Goal: Navigation & Orientation: Understand site structure

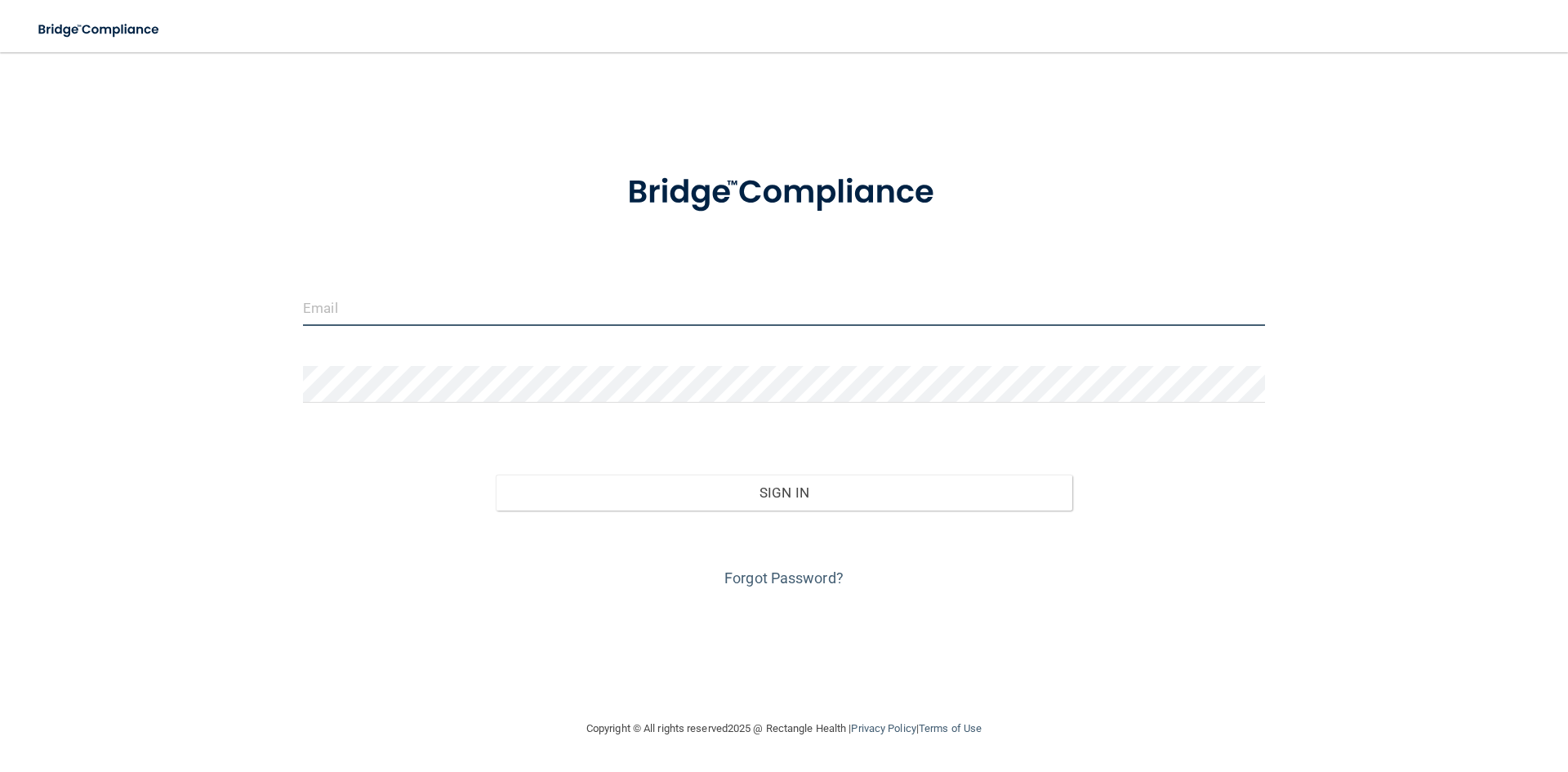
click at [579, 307] on input "email" at bounding box center [784, 307] width 962 height 37
click at [576, 310] on input "[EMAIL_ADDRESS]" at bounding box center [784, 307] width 962 height 37
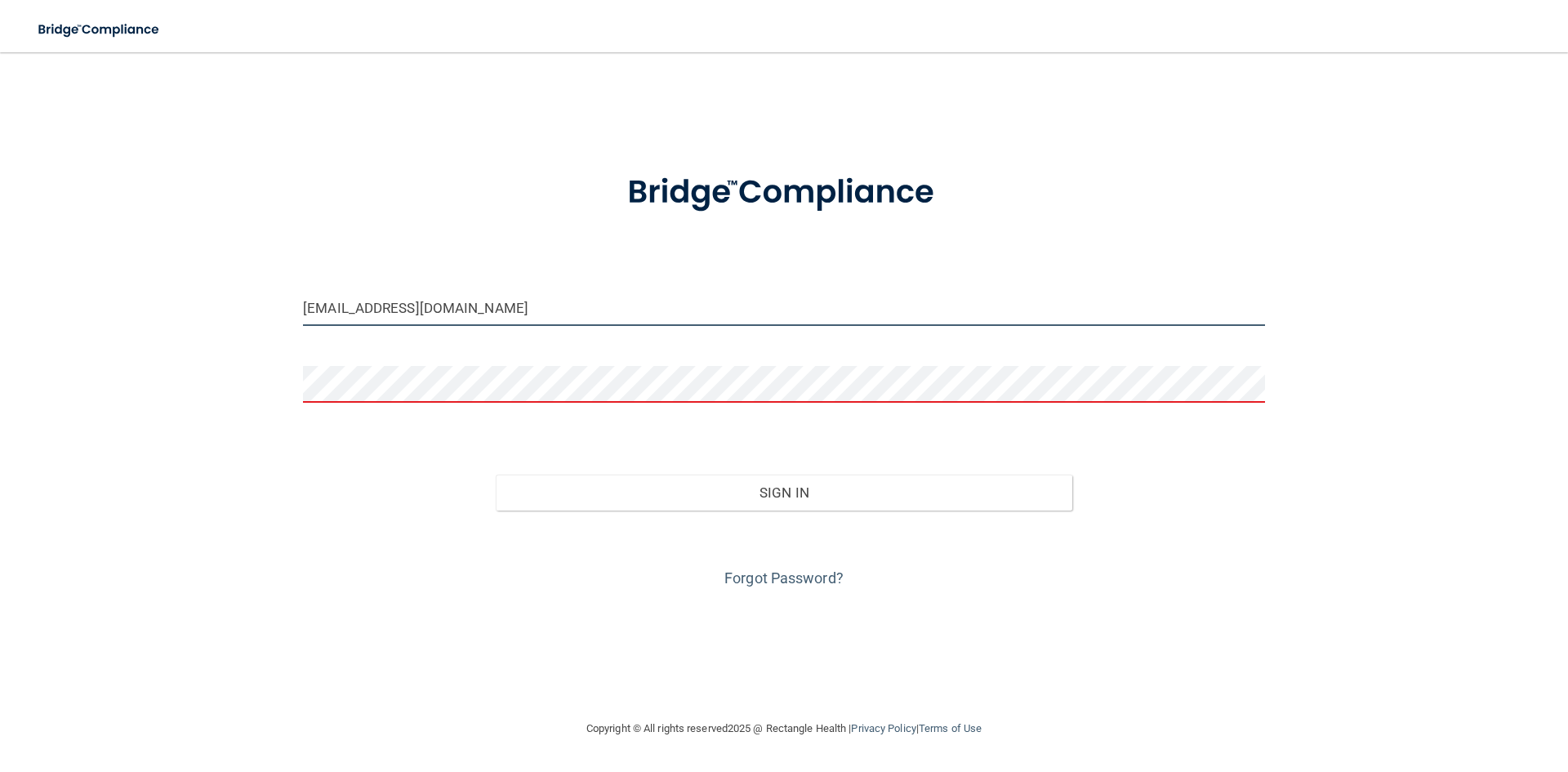
type input "[EMAIL_ADDRESS][DOMAIN_NAME]"
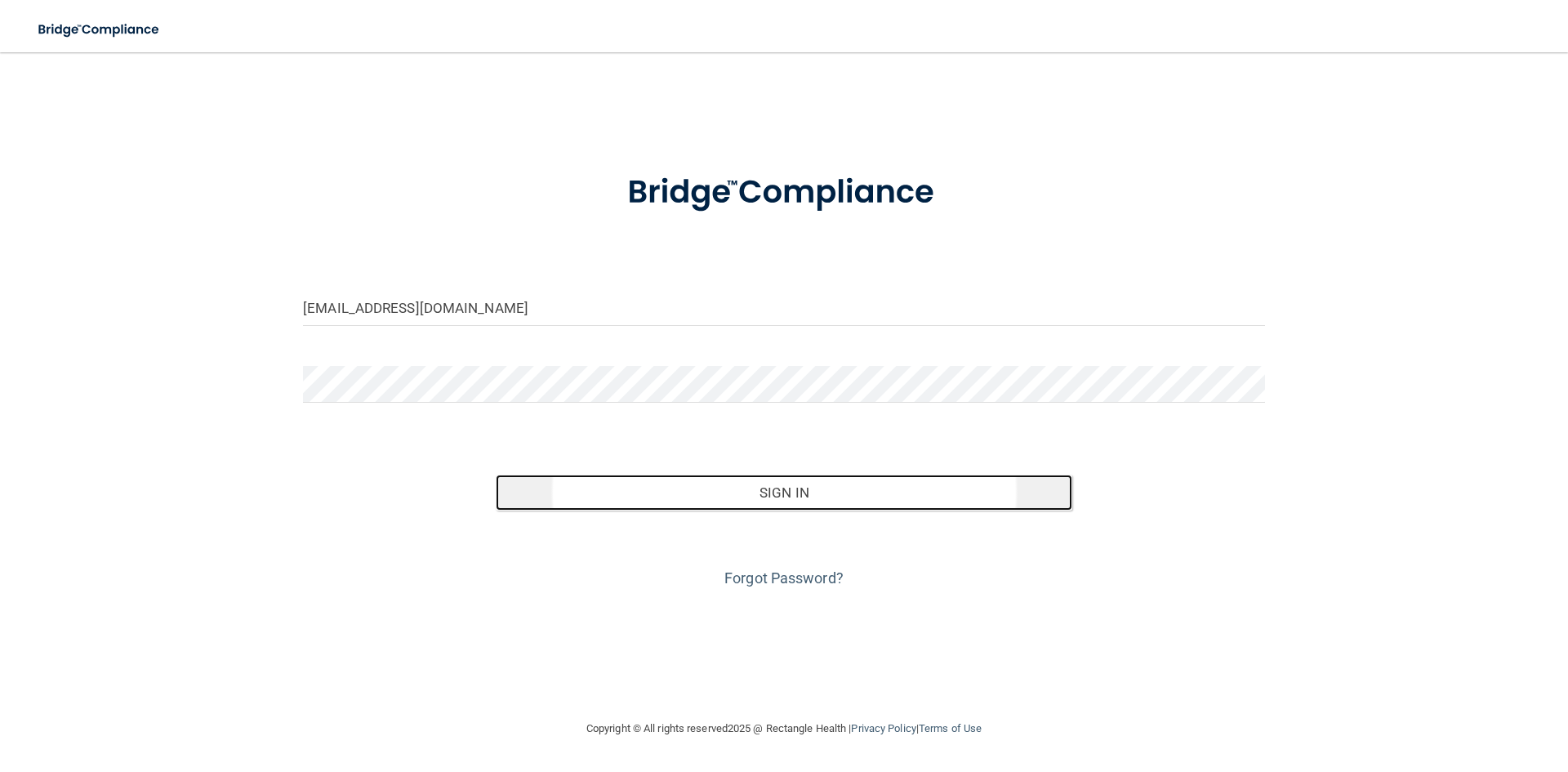
click at [713, 501] on button "Sign In" at bounding box center [784, 492] width 578 height 36
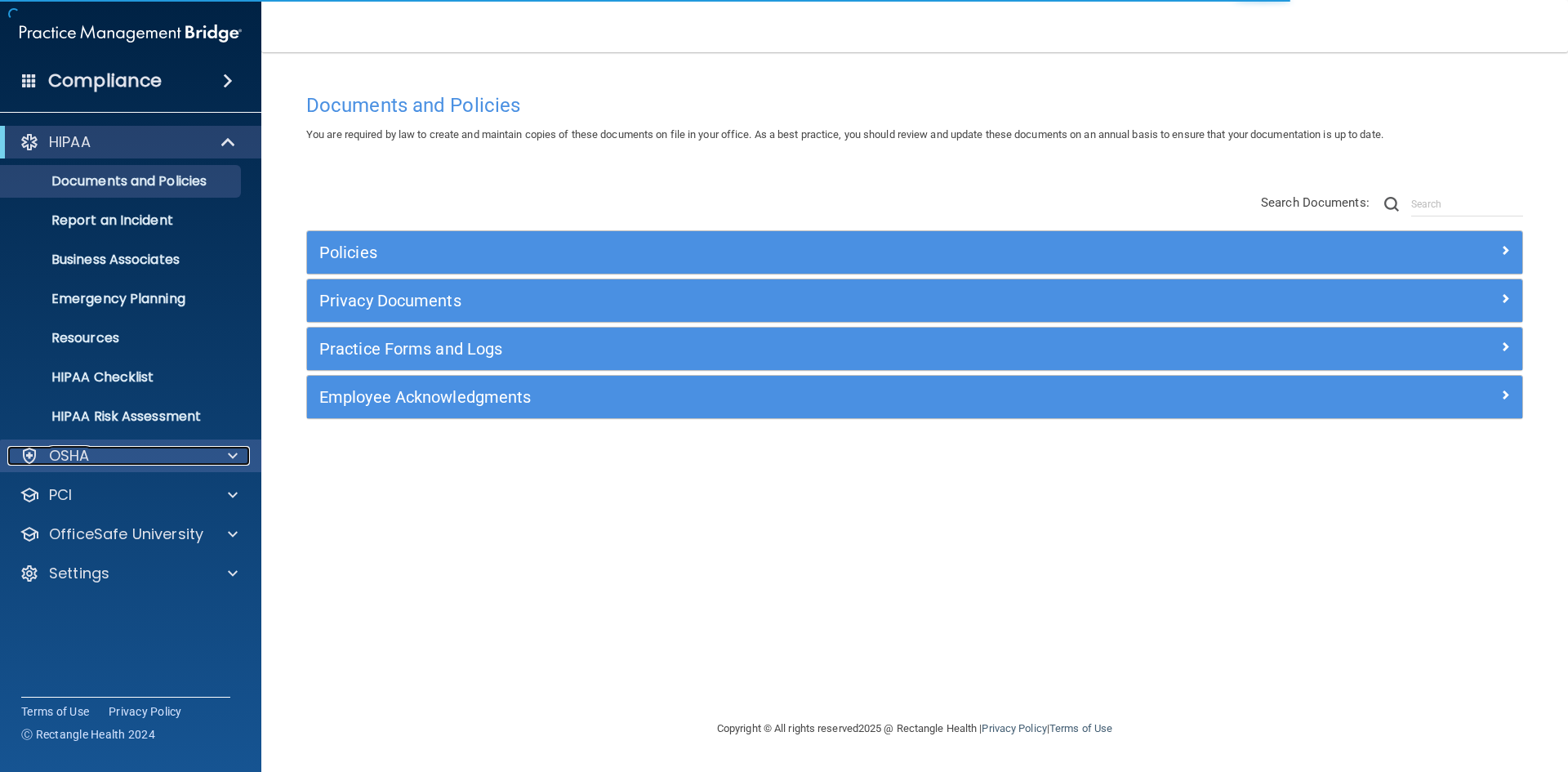
click at [203, 449] on div "OSHA" at bounding box center [108, 456] width 202 height 20
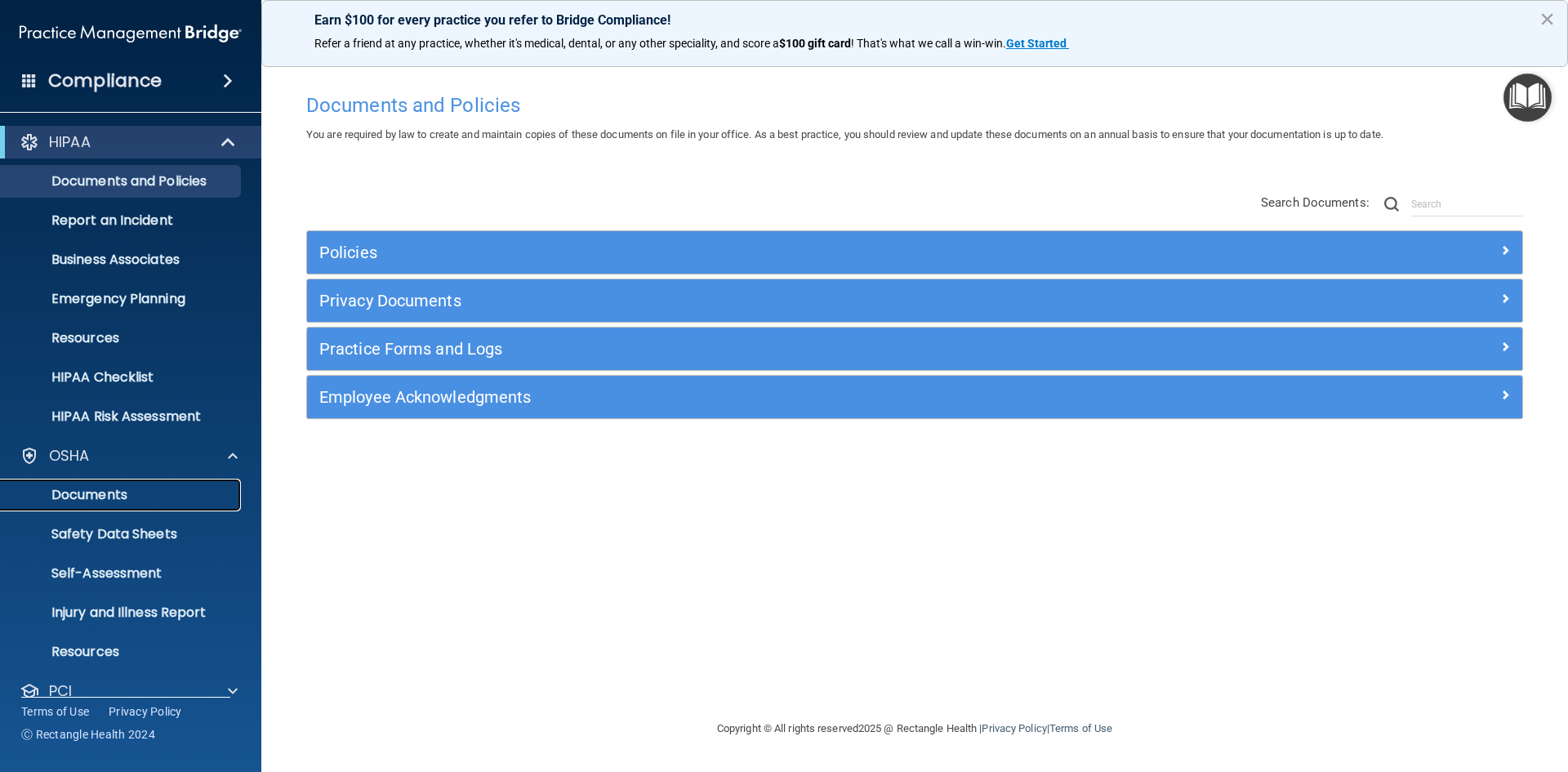
click at [135, 488] on p "Documents" at bounding box center [122, 495] width 223 height 16
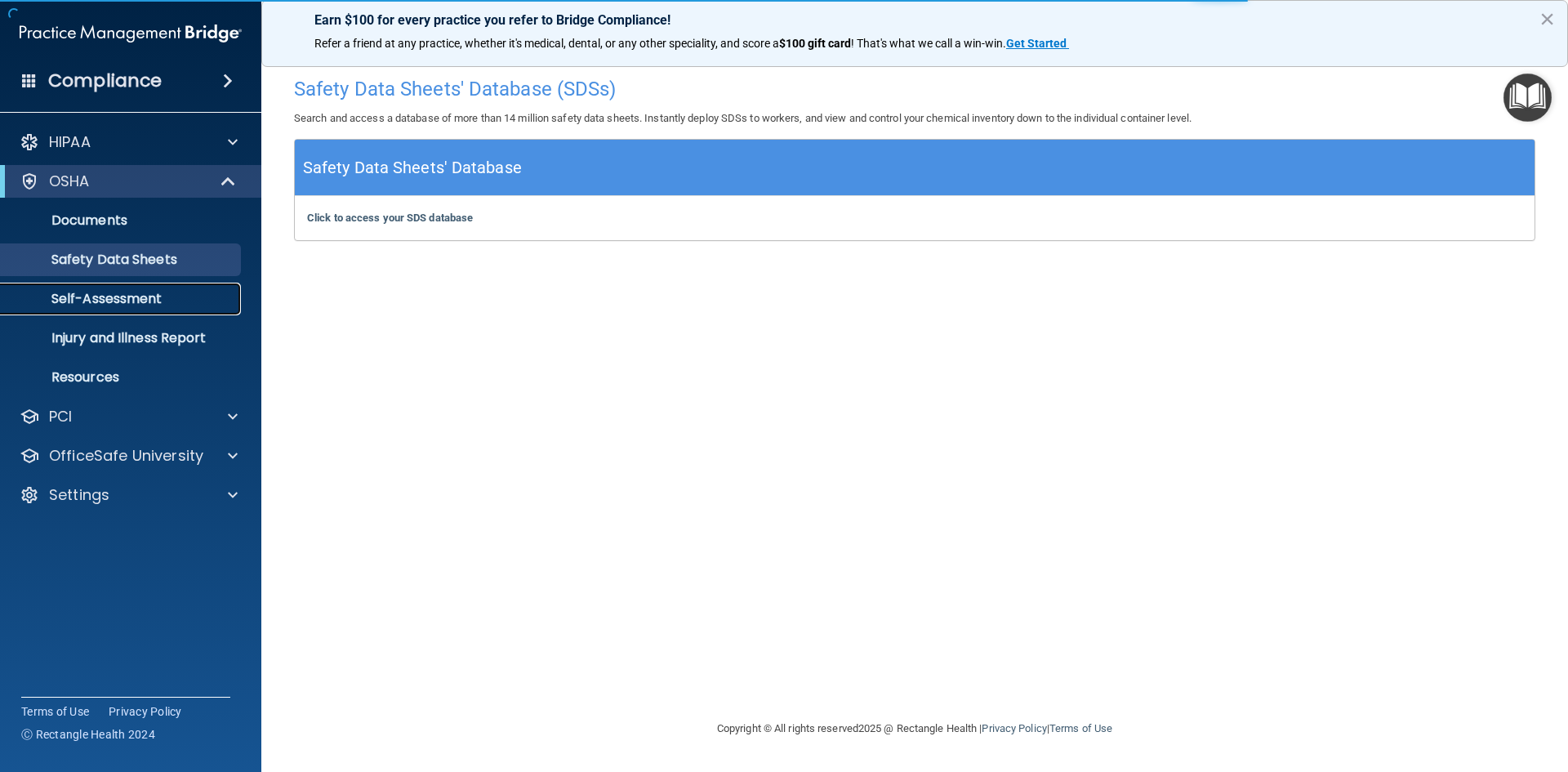
click at [183, 297] on p "Self-Assessment" at bounding box center [122, 299] width 223 height 16
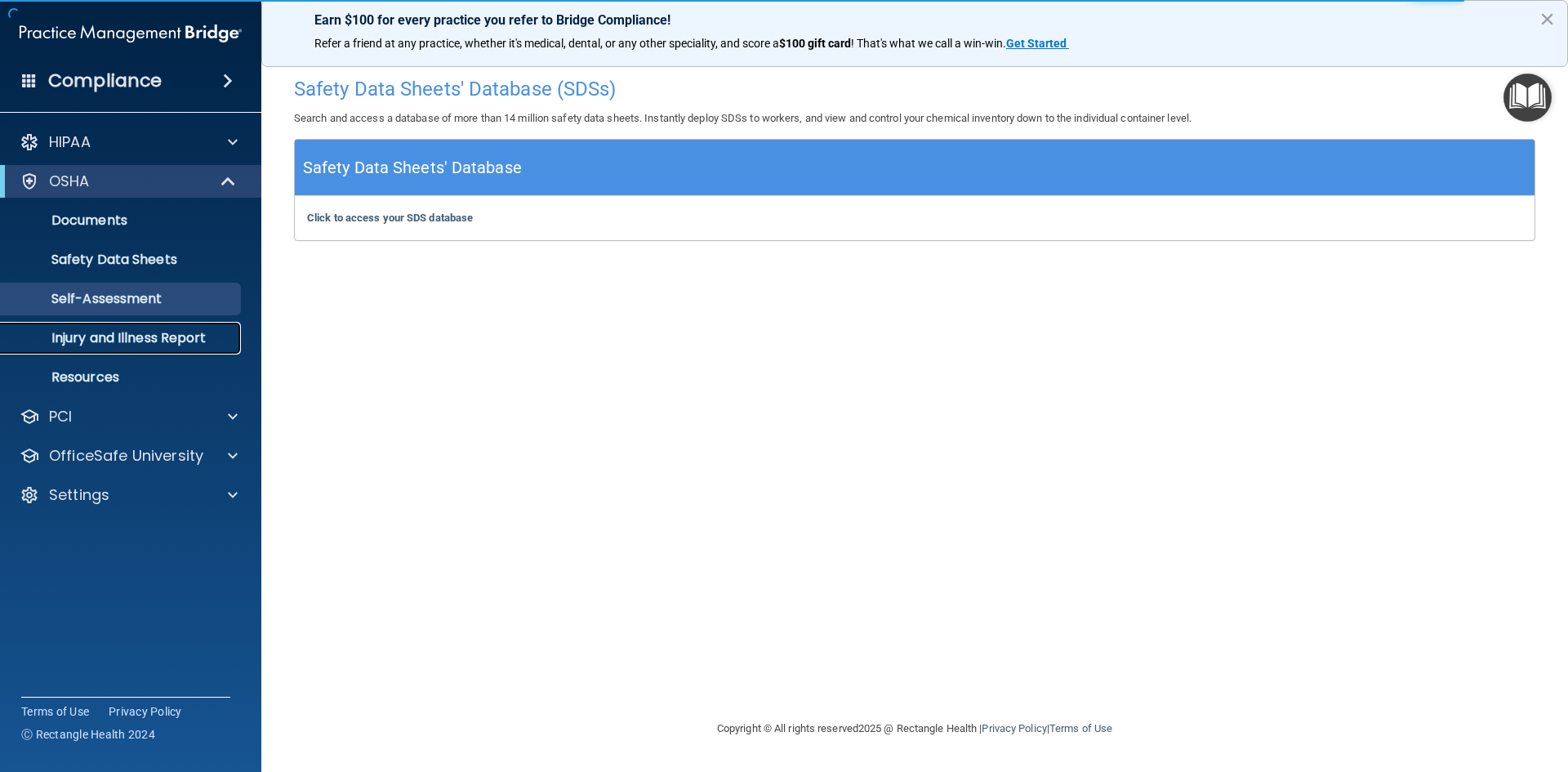
click at [165, 330] on p "Injury and Illness Report" at bounding box center [122, 338] width 223 height 16
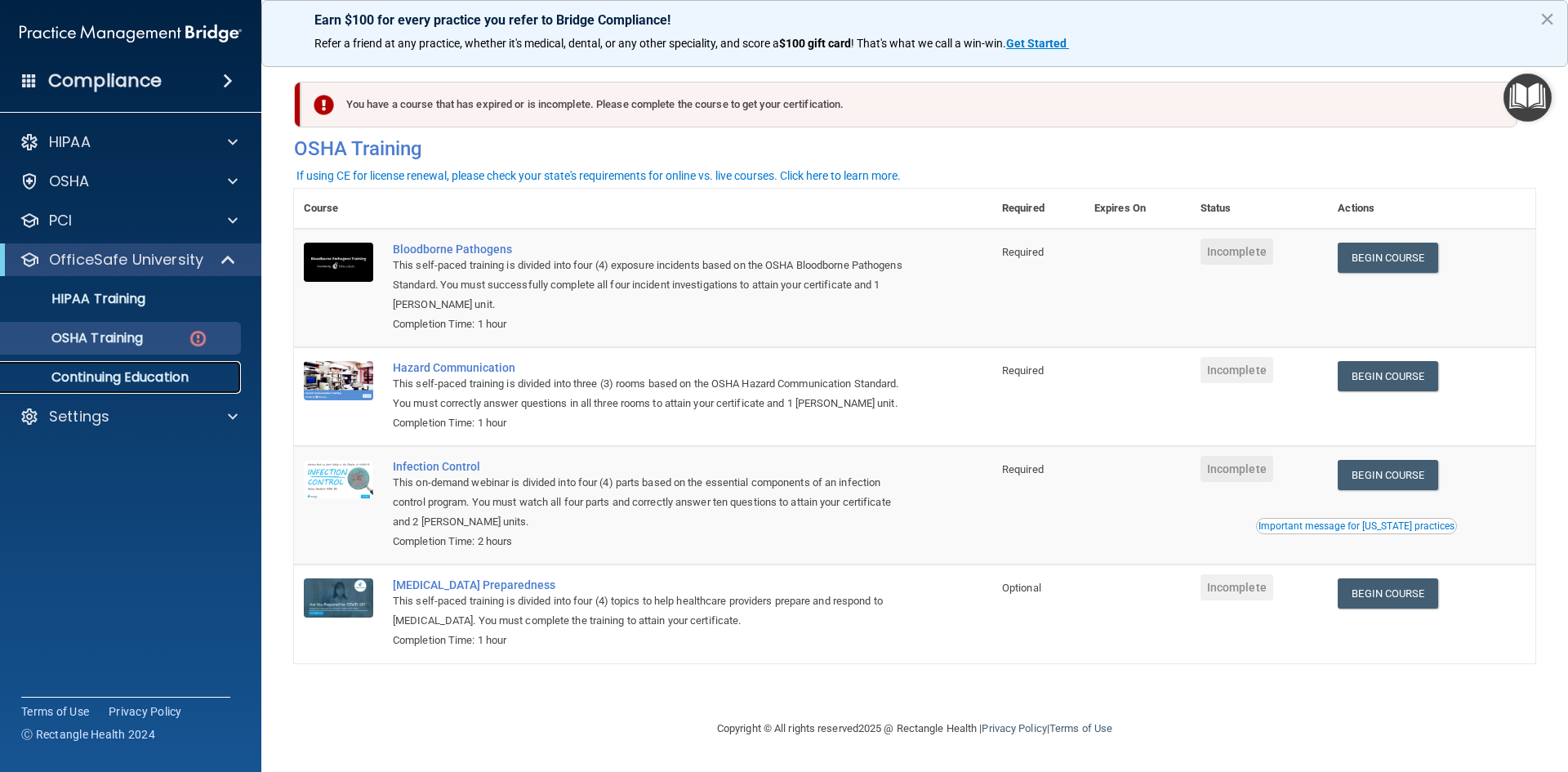
click at [132, 372] on p "Continuing Education" at bounding box center [122, 377] width 223 height 16
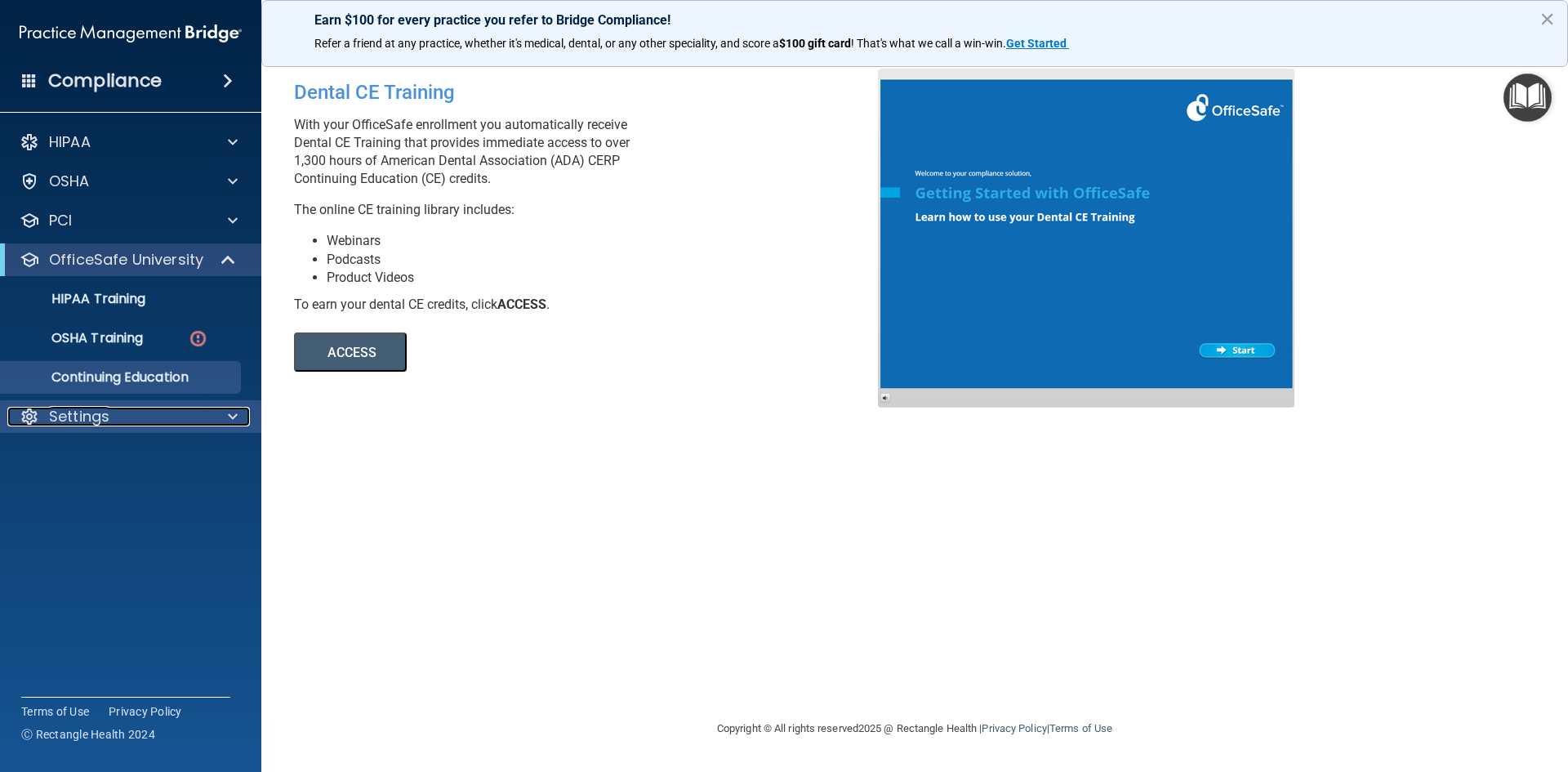
click at [115, 409] on div "Settings" at bounding box center [108, 417] width 202 height 20
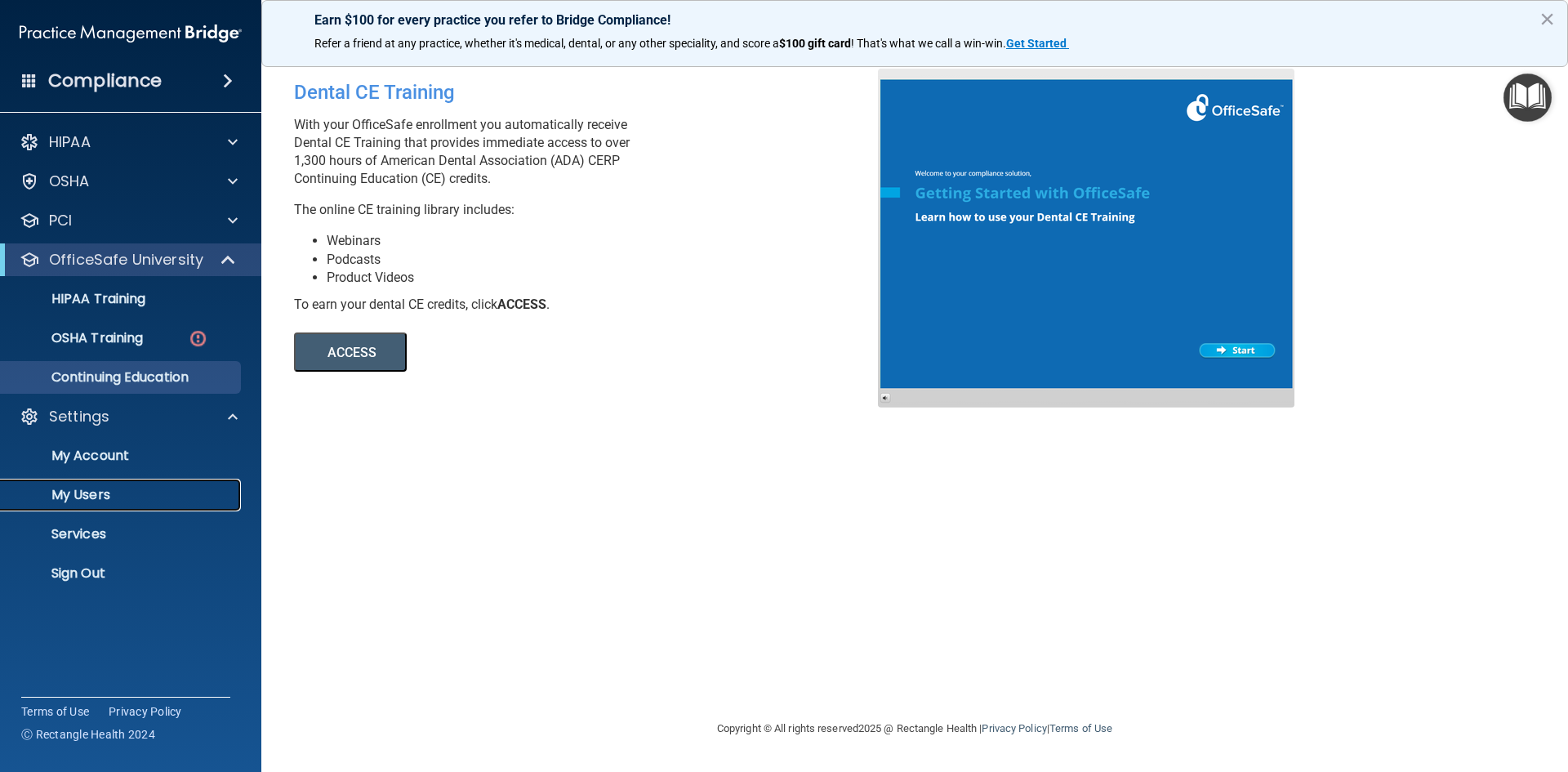
click at [93, 491] on p "My Users" at bounding box center [122, 495] width 223 height 16
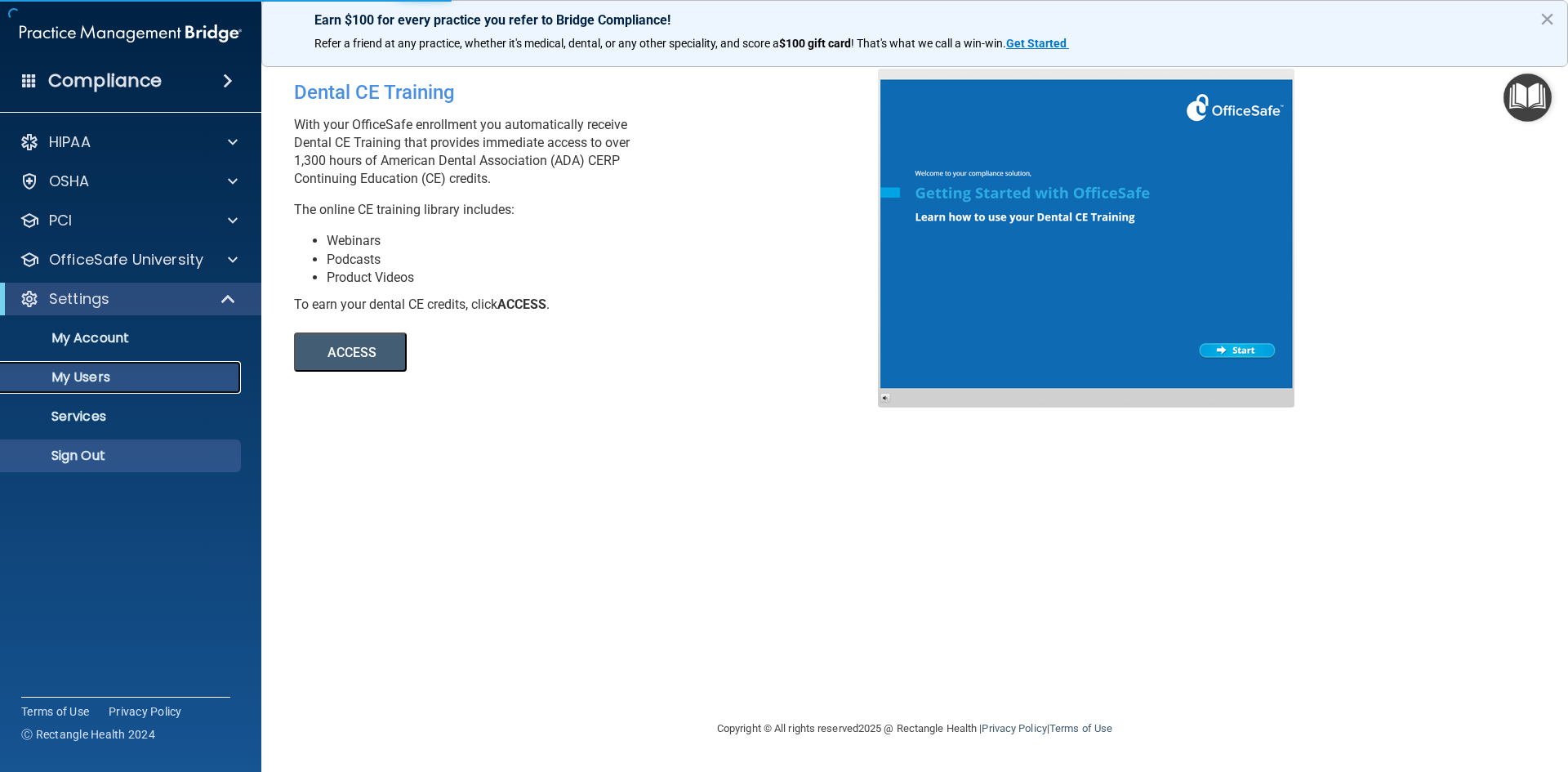
select select "20"
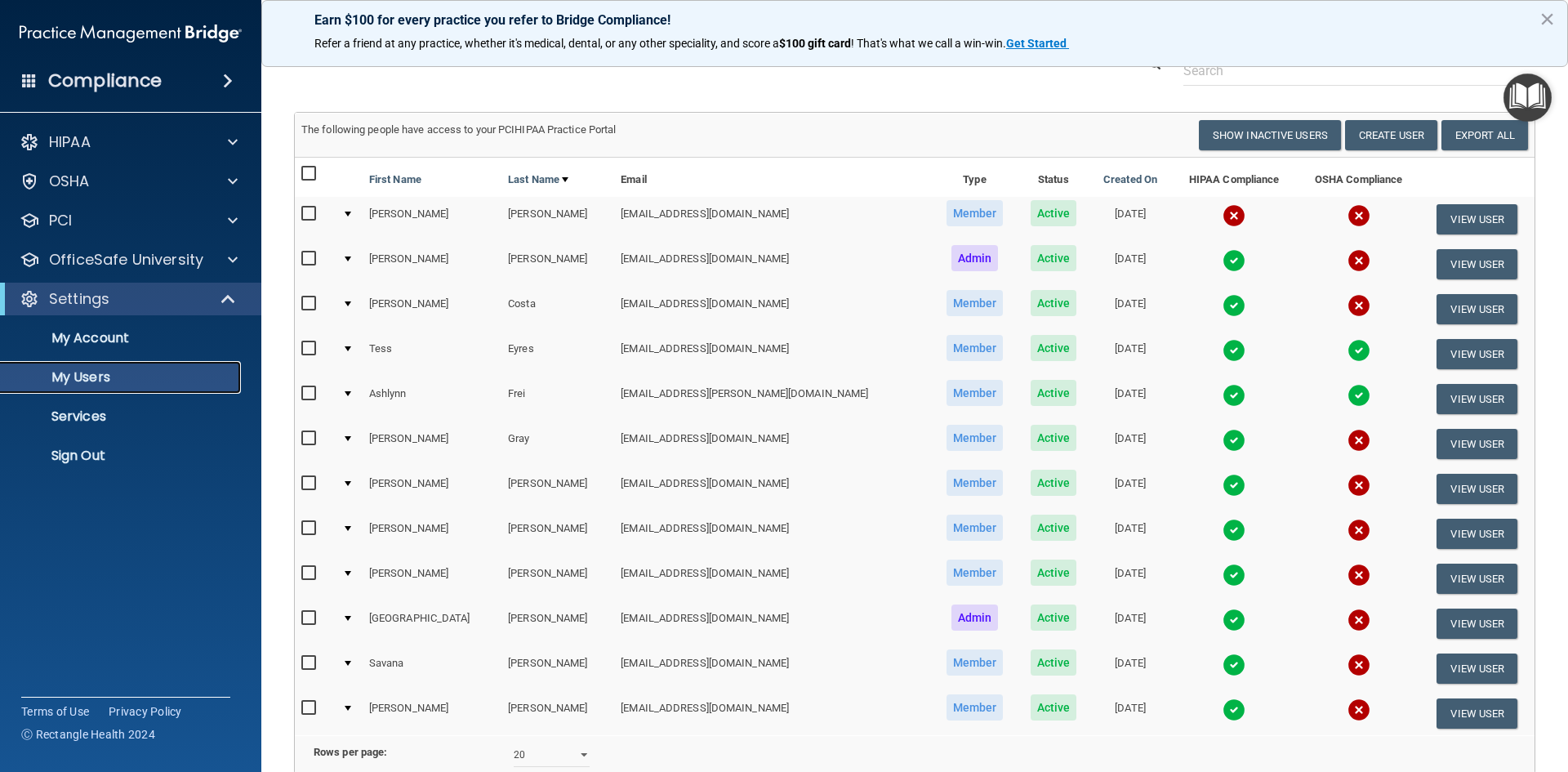
scroll to position [82, 0]
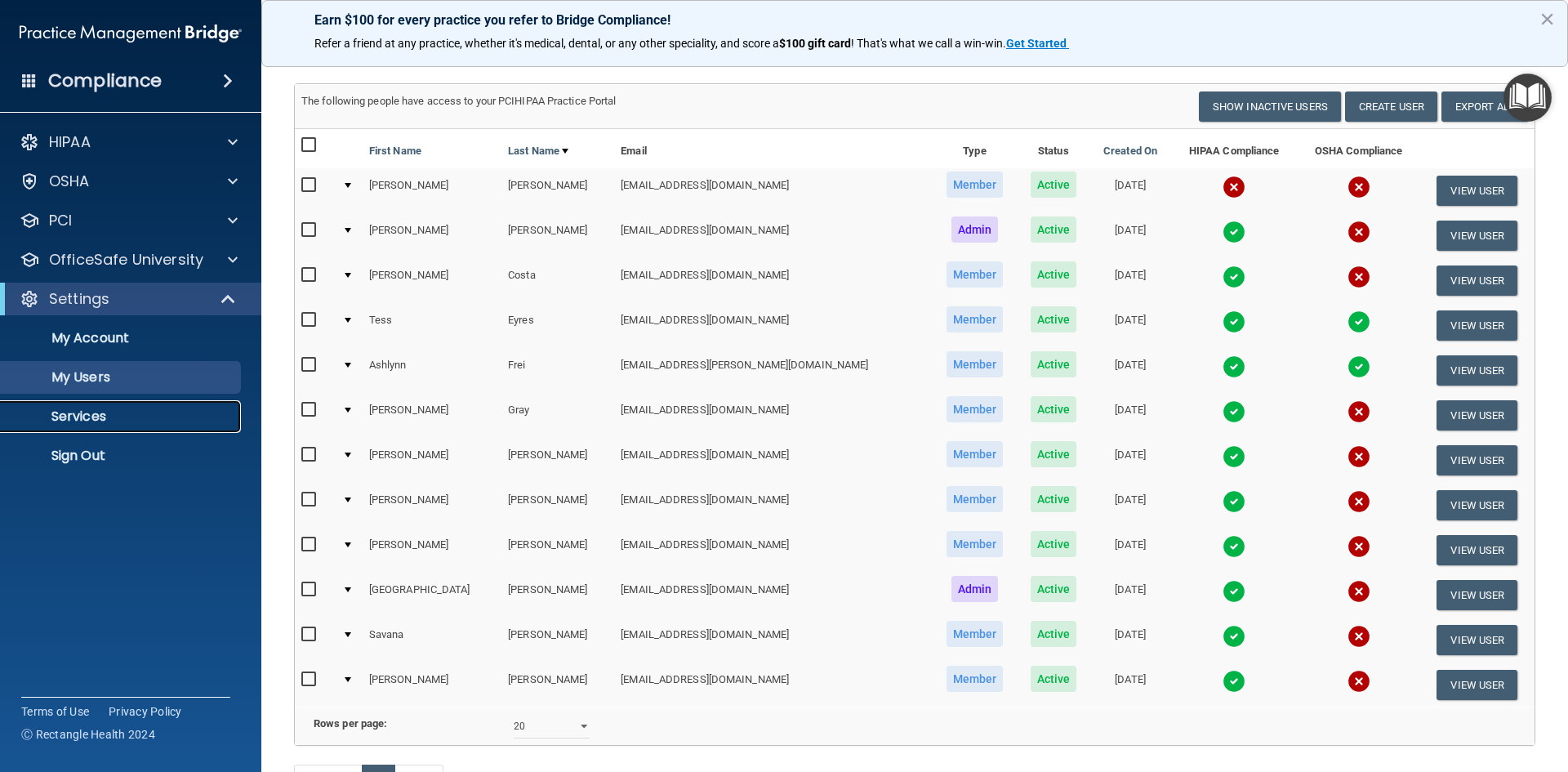
click at [86, 402] on link "Services" at bounding box center [112, 416] width 257 height 32
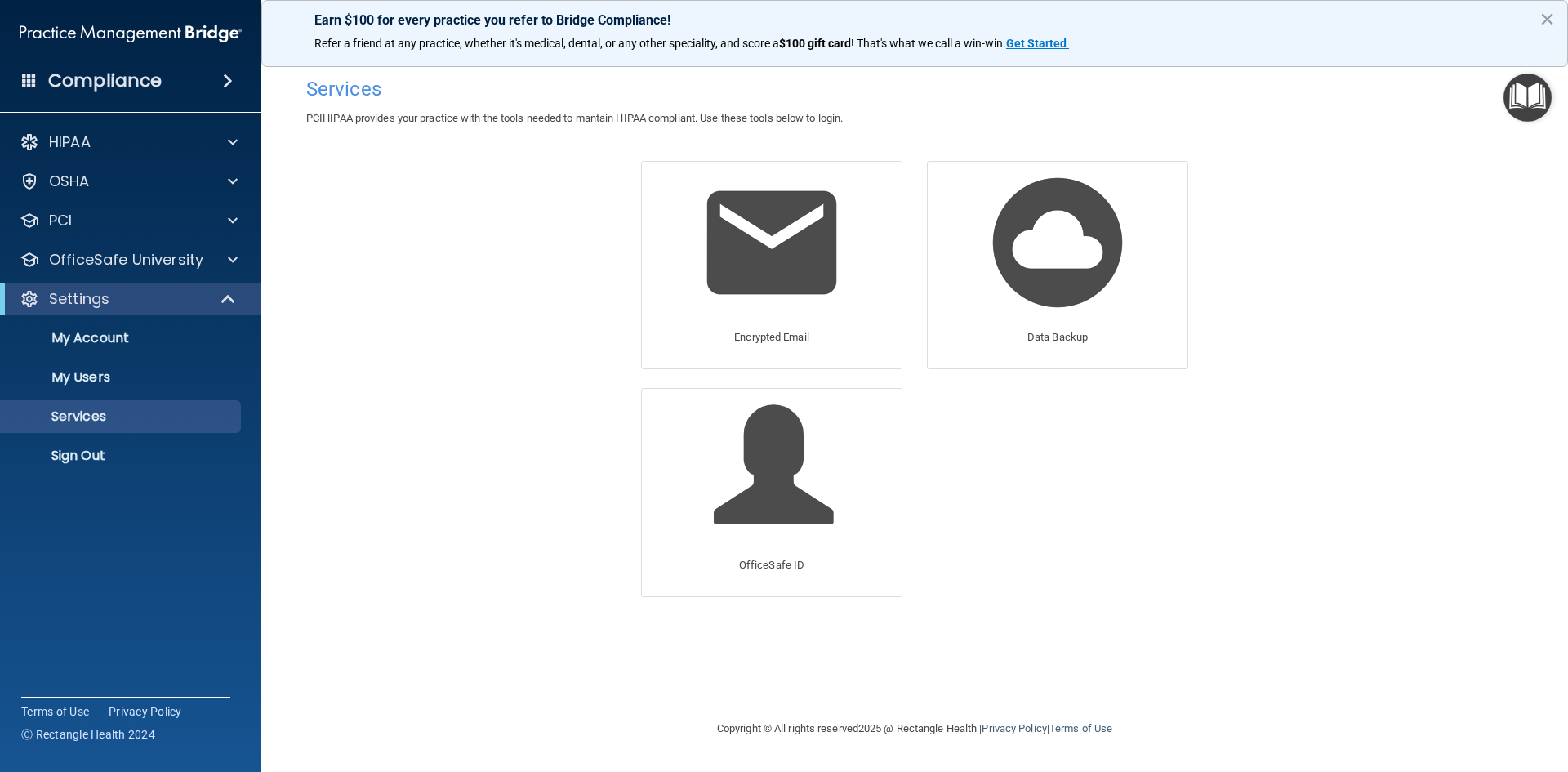
click at [1547, 13] on button "×" at bounding box center [1546, 18] width 15 height 26
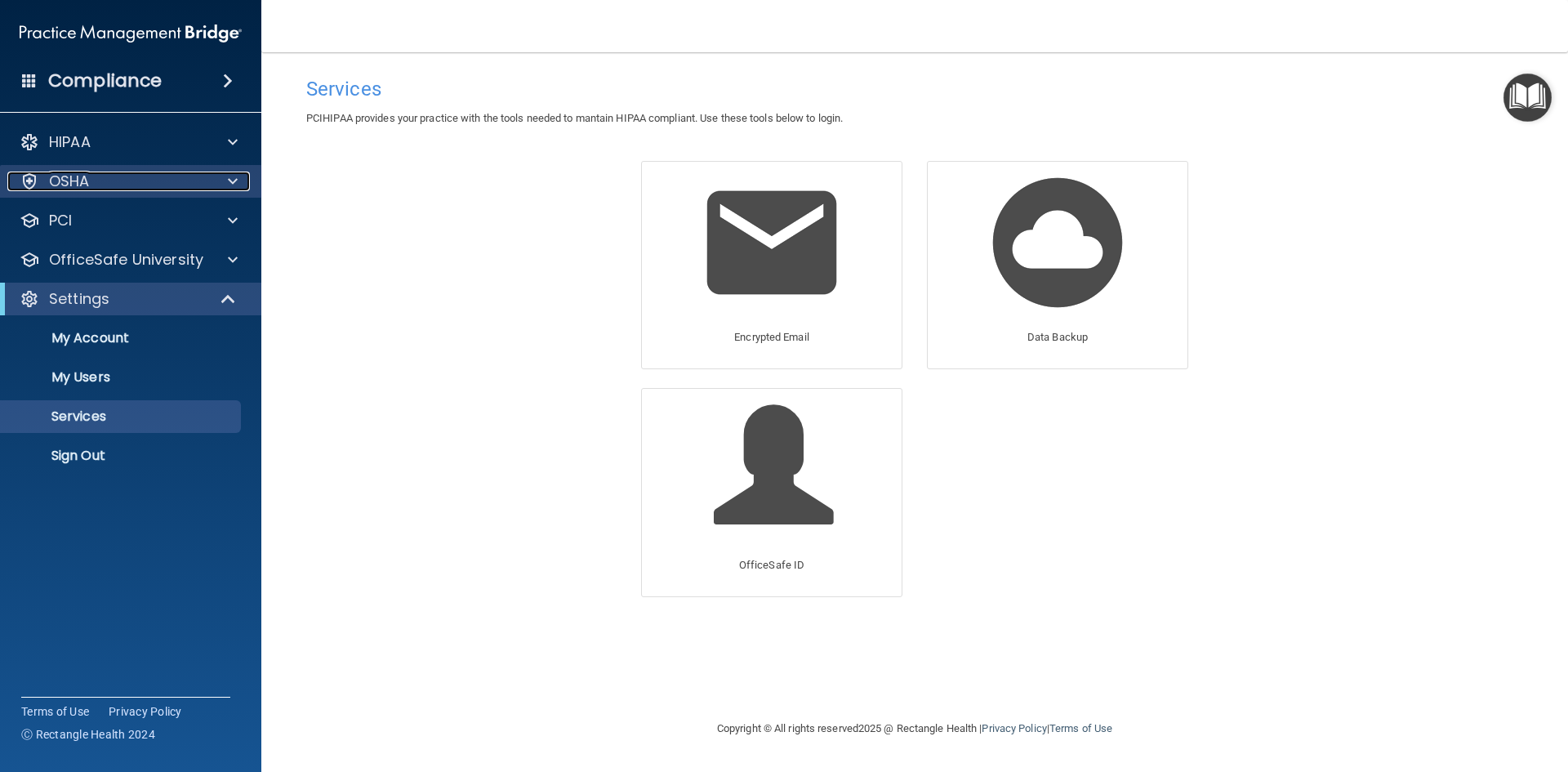
click at [236, 175] on span at bounding box center [233, 182] width 10 height 20
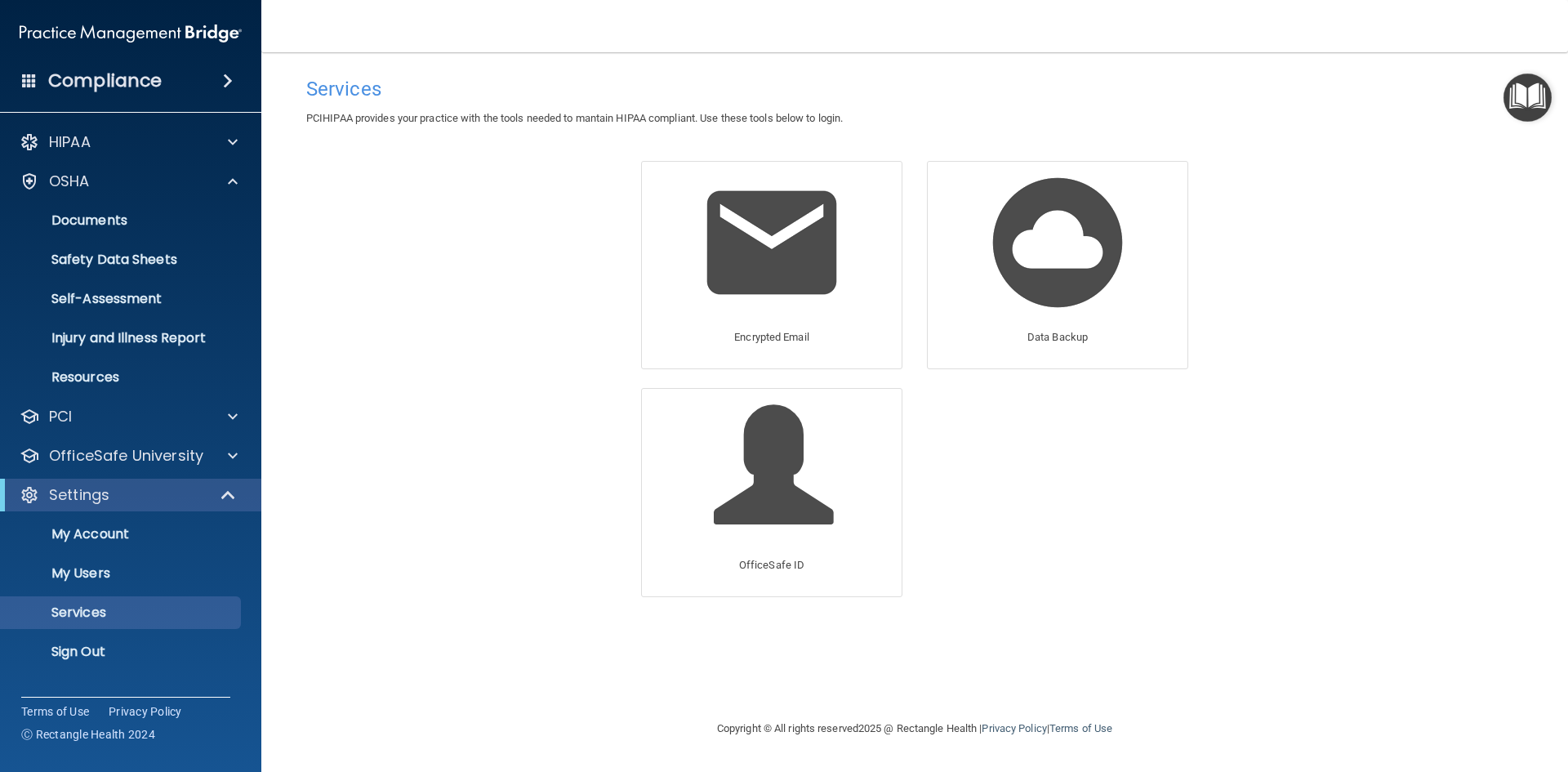
click at [572, 76] on div "Services" at bounding box center [915, 88] width 1242 height 40
